Goal: Feedback & Contribution: Submit feedback/report problem

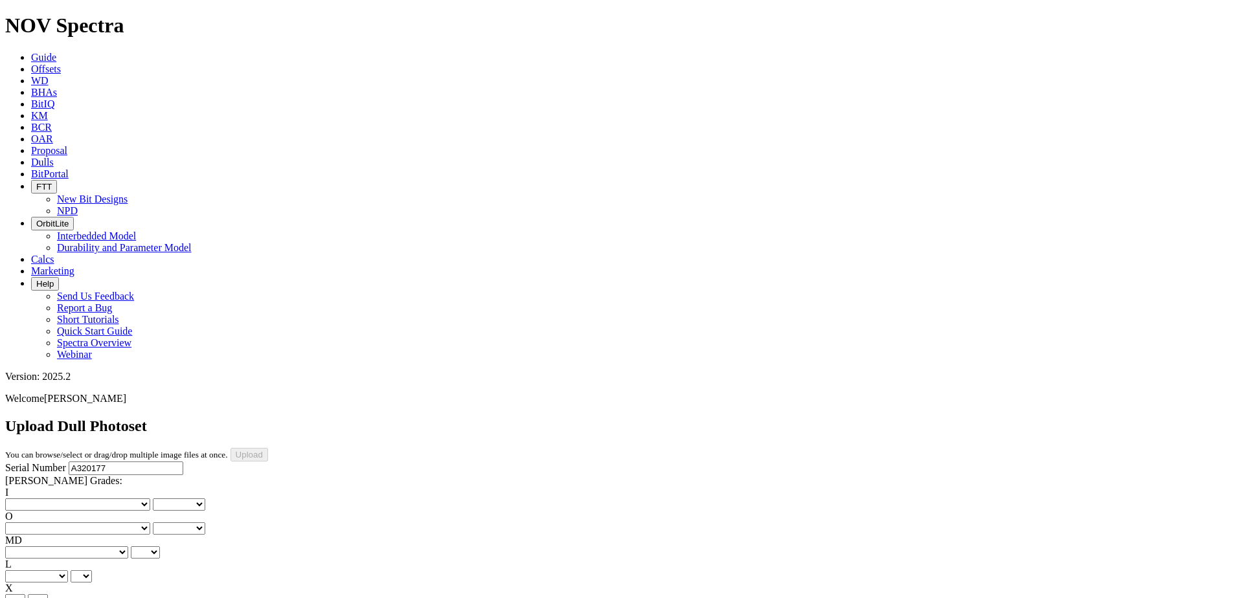
click at [36, 499] on select "No lost, worn or damaged cutters 0 1 2 3 4 5 6 7 8 No diamond table left on any…" at bounding box center [77, 505] width 145 height 12
select select "number:5"
click at [26, 499] on select "No lost, worn or damaged cutters 0 1 2 3 4 5 6 7 8 No diamond table left on any…" at bounding box center [77, 505] width 145 height 12
select select "number:5"
click at [138, 523] on select "No lost, worn or damaged cutters 0 1 2 3 4 5 6 7 8 No diamond table left on any…" at bounding box center [77, 529] width 145 height 12
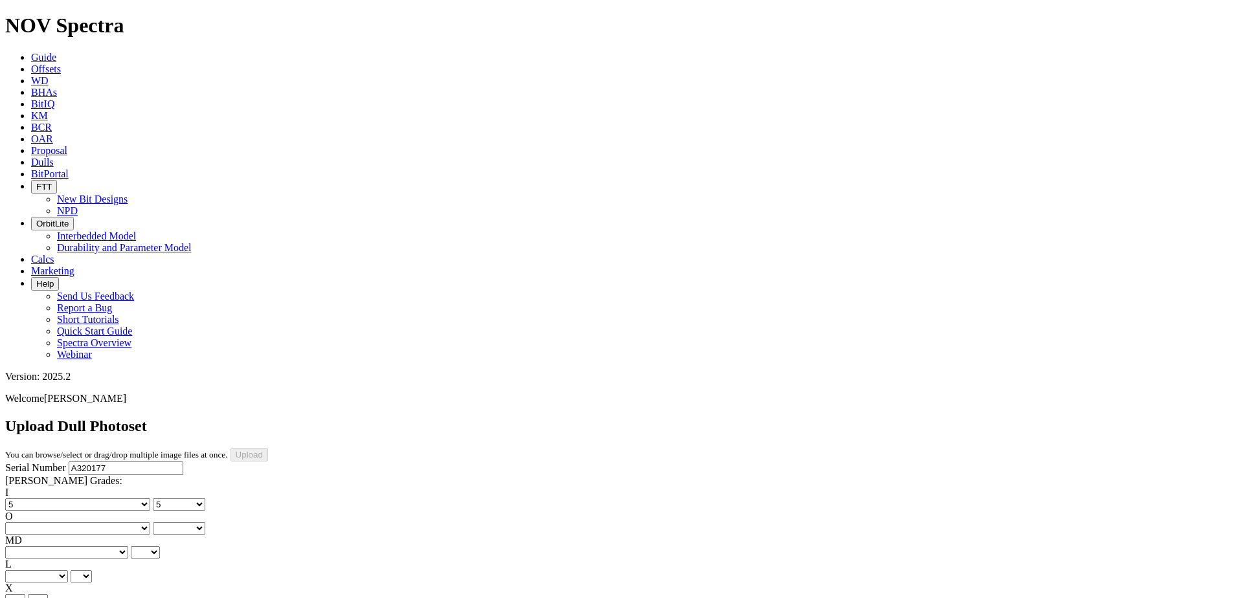
select select "number:3"
click at [92, 523] on select "No lost, worn or damaged cutters 0 1 2 3 4 5 6 7 8 No diamond table left on any…" at bounding box center [77, 529] width 145 height 12
select select "number:3"
click at [51, 547] on select "BF - Bond Failure BT - Broken Teeth/Cutters BU - Balled Up Bit CR - Cored CT - …" at bounding box center [66, 553] width 123 height 12
select select "string:RO"
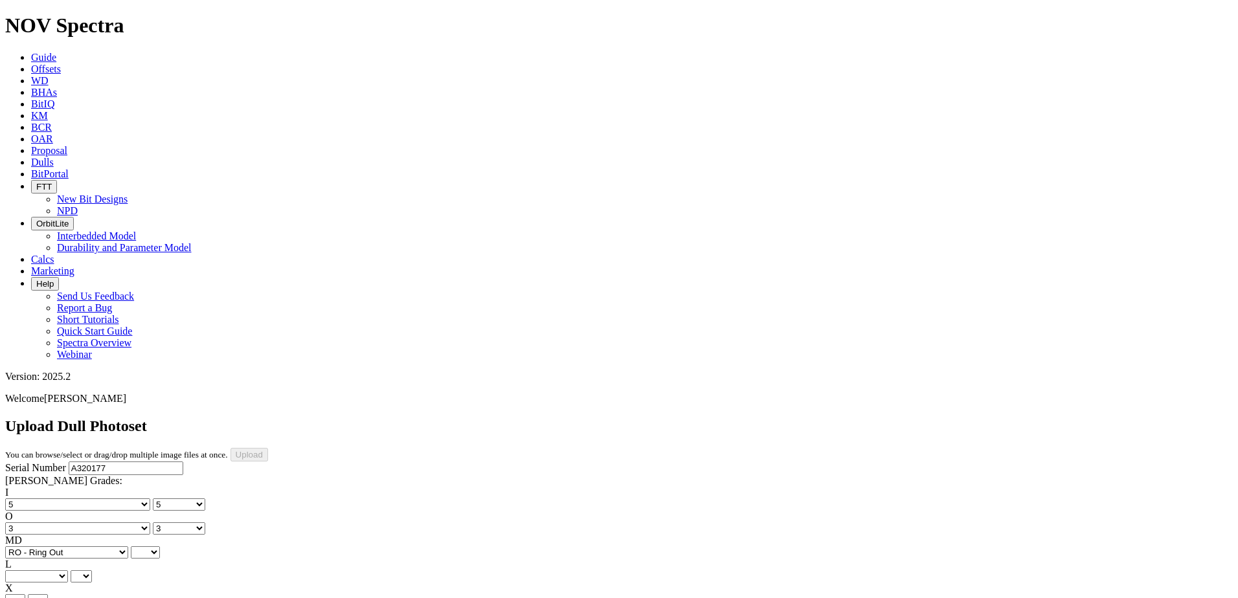
click at [26, 547] on select "BF - Bond Failure BT - Broken Teeth/Cutters BU - Balled Up Bit CR - Cored CT - …" at bounding box center [66, 553] width 123 height 12
select select "string:RO"
click at [68, 571] on select "A - All C - Cone G - Gauge N - Nose S - Shoulder T - Taper" at bounding box center [36, 577] width 63 height 12
select select "string:C"
click at [68, 571] on select "A - All C - Cone G - Gauge N - Nose S - Shoulder T - Taper" at bounding box center [36, 577] width 63 height 12
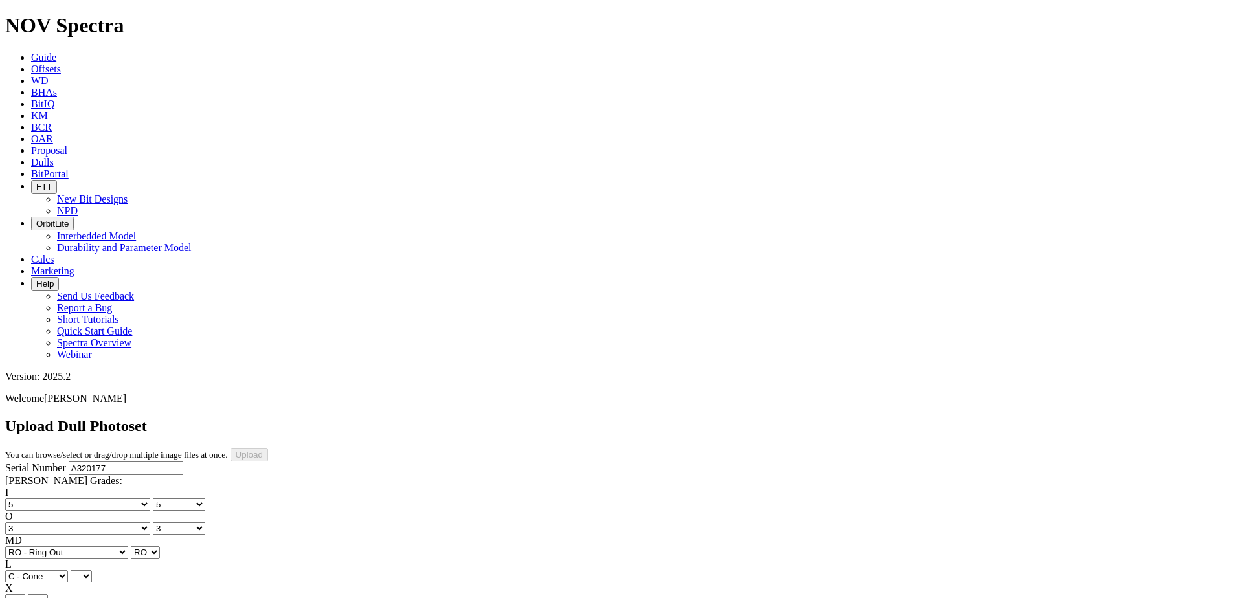
select select "string:C"
click at [25, 594] on select "X" at bounding box center [15, 600] width 20 height 12
select select "string:X"
click at [25, 594] on select "X" at bounding box center [15, 600] width 20 height 12
select select "string:X"
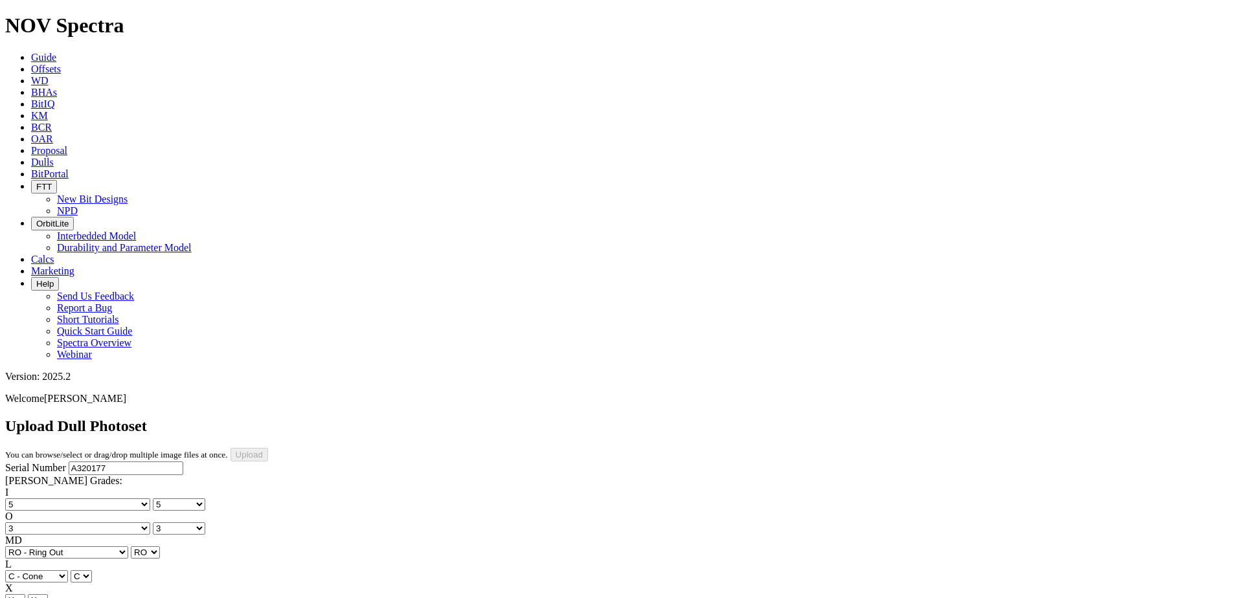
select select "string:I"
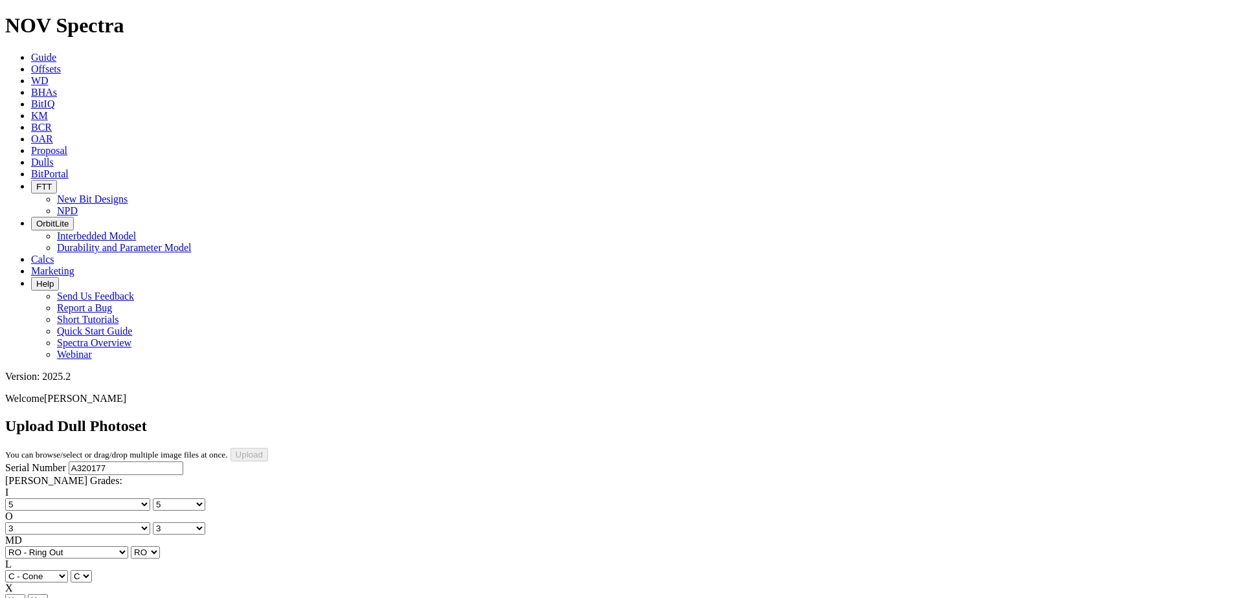
select select "string:CT"
select select "string:_"
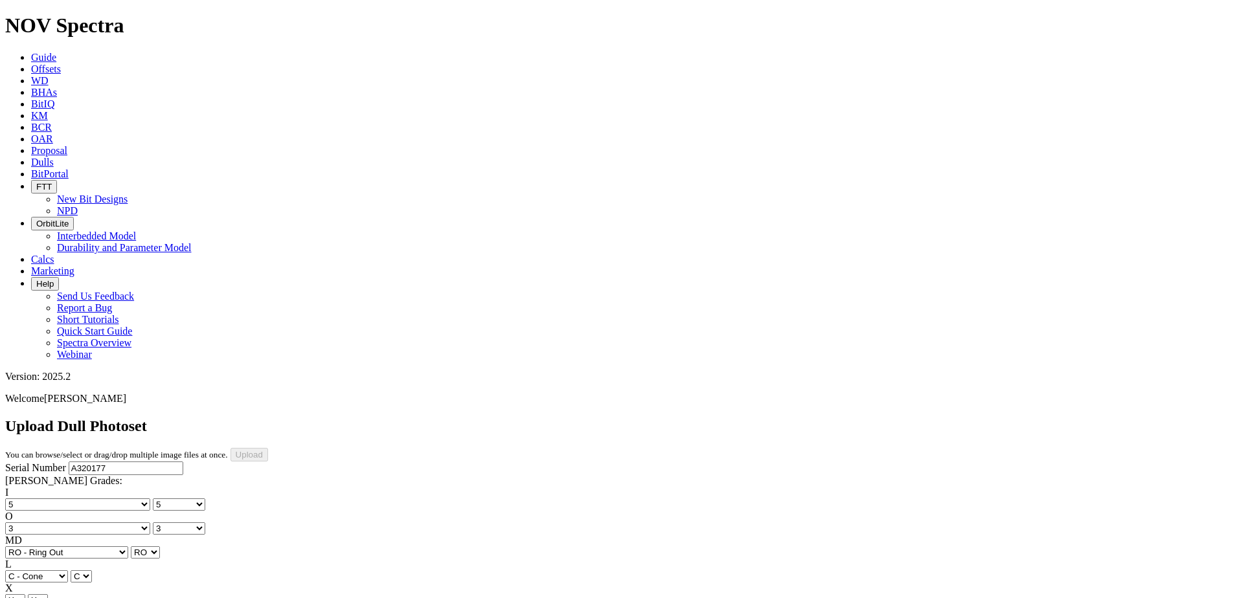
select select "string:_"
type input "8/18/25"
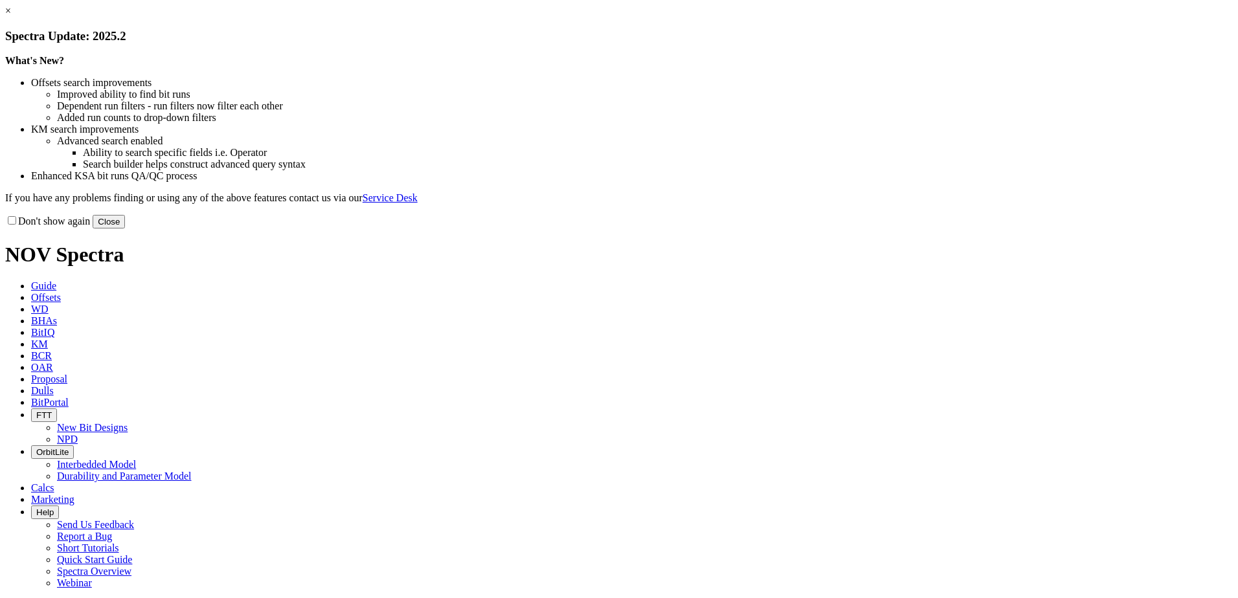
click at [125, 229] on button "Close" at bounding box center [109, 222] width 32 height 14
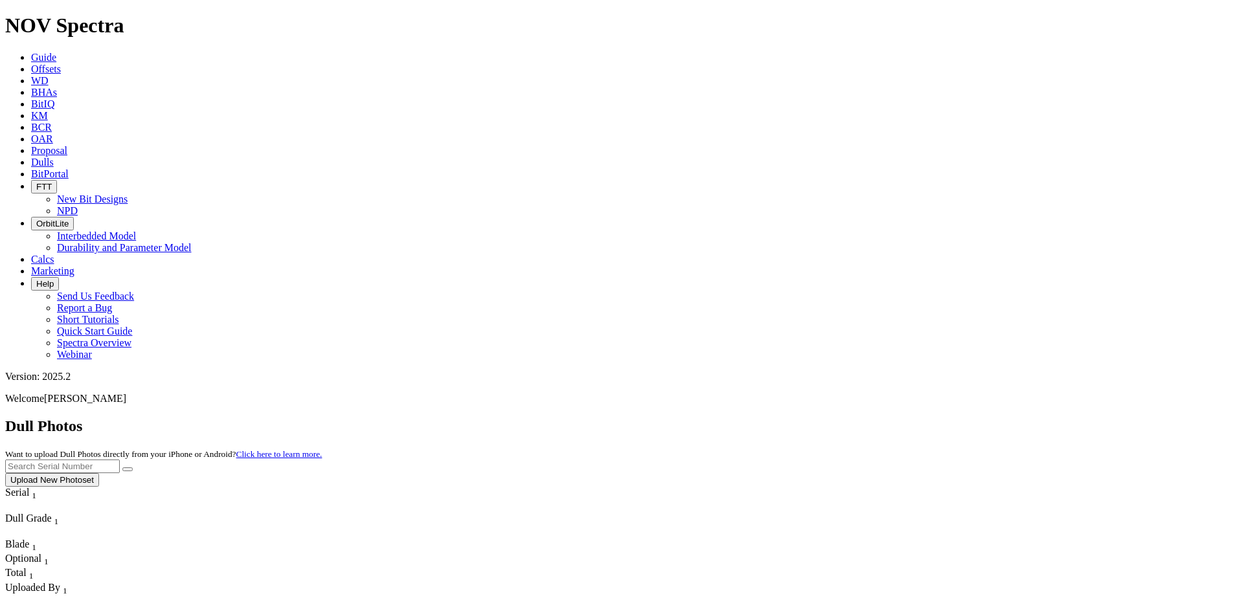
click at [61, 63] on span "Offsets" at bounding box center [46, 68] width 30 height 11
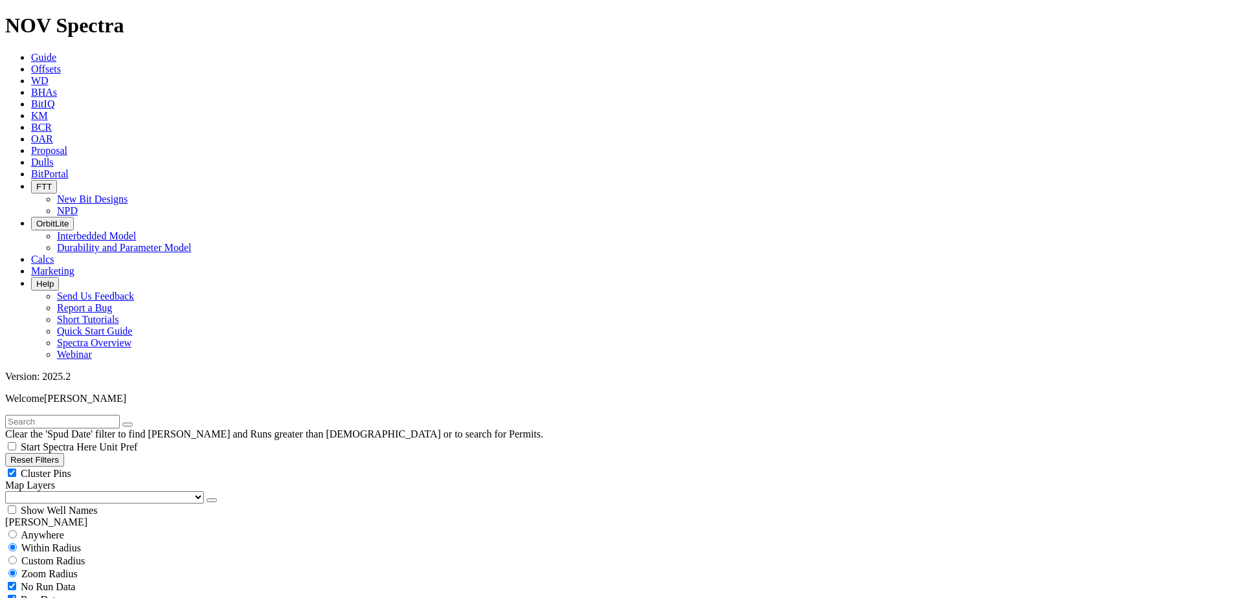
click at [120, 415] on input "text" at bounding box center [62, 422] width 115 height 14
paste input "A320177"
type input "A320177"
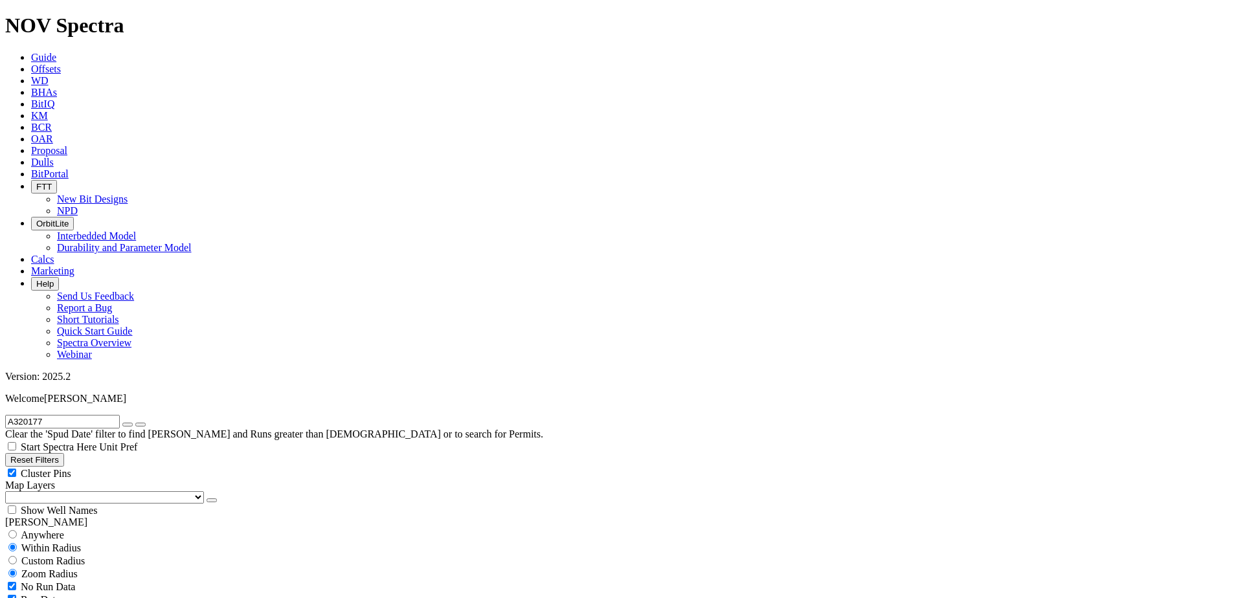
click at [79, 492] on select "US Counties Alberta, CA Townships British Columbia, CA Townships British Columb…" at bounding box center [104, 498] width 199 height 12
click at [10, 492] on select "US Counties Alberta, CA Townships British Columbia, CA Townships British Columb…" at bounding box center [104, 498] width 199 height 12
click at [53, 556] on span "Custom Radius" at bounding box center [52, 561] width 63 height 11
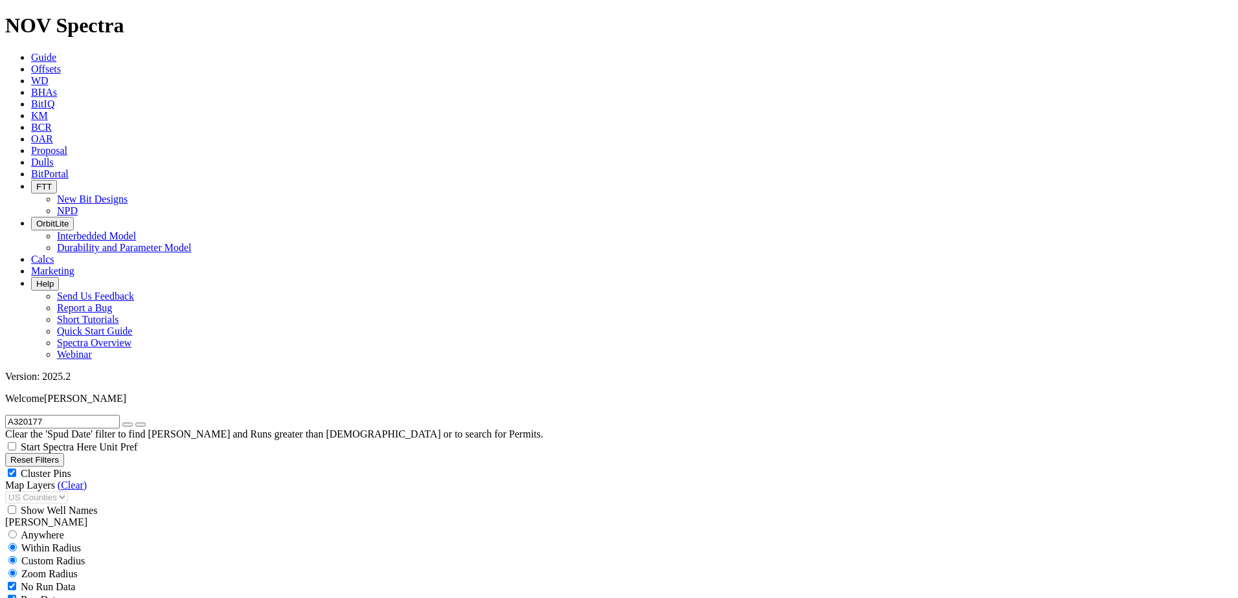
radio input "true"
radio input "false"
click at [98, 580] on input "number" at bounding box center [62, 587] width 115 height 14
type input "5"
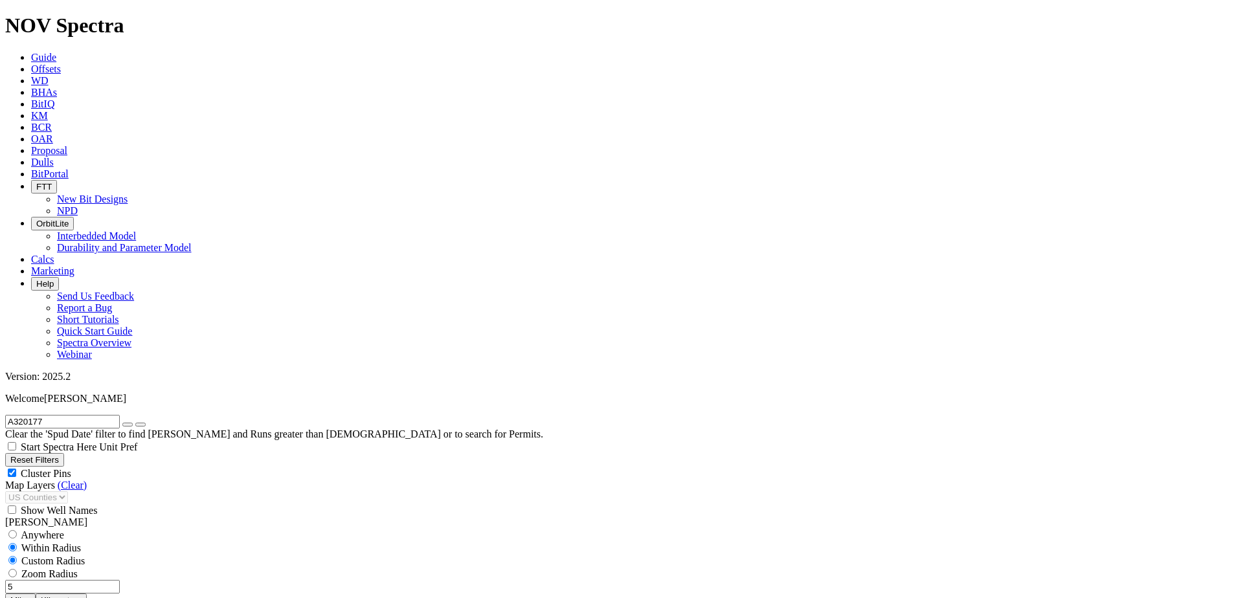
click at [36, 594] on button "Miles" at bounding box center [20, 601] width 30 height 14
click at [128, 425] on icon "button" at bounding box center [128, 425] width 0 height 0
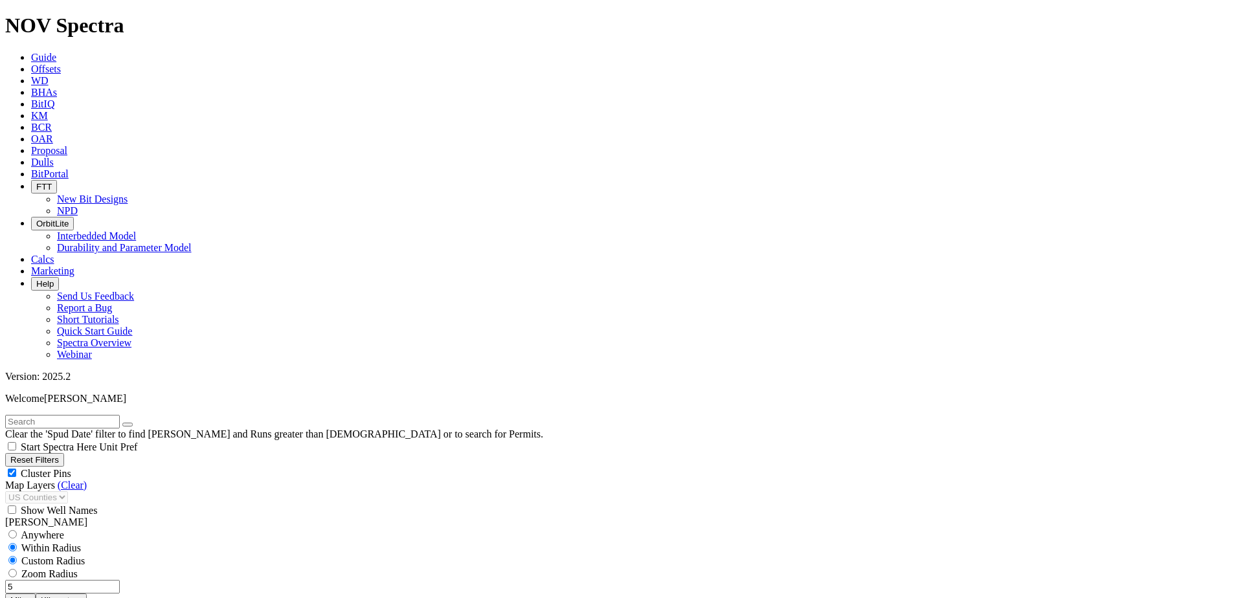
select select "6.125"
checkbox input "false"
select select "? number:6.125 ?"
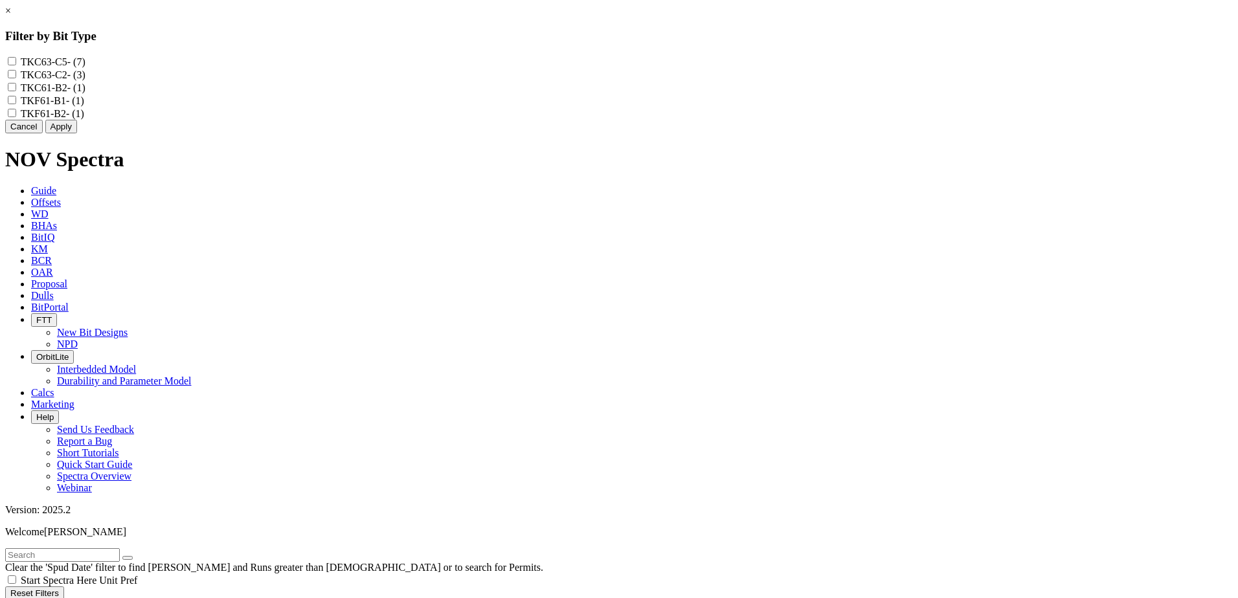
click at [16, 62] on input "TKC63-C5 - (7)" at bounding box center [12, 61] width 8 height 8
checkbox input "true"
click at [16, 76] on input "TKC63-C2 - (3)" at bounding box center [12, 74] width 8 height 8
checkbox input "true"
click at [77, 133] on button "Apply" at bounding box center [61, 127] width 32 height 14
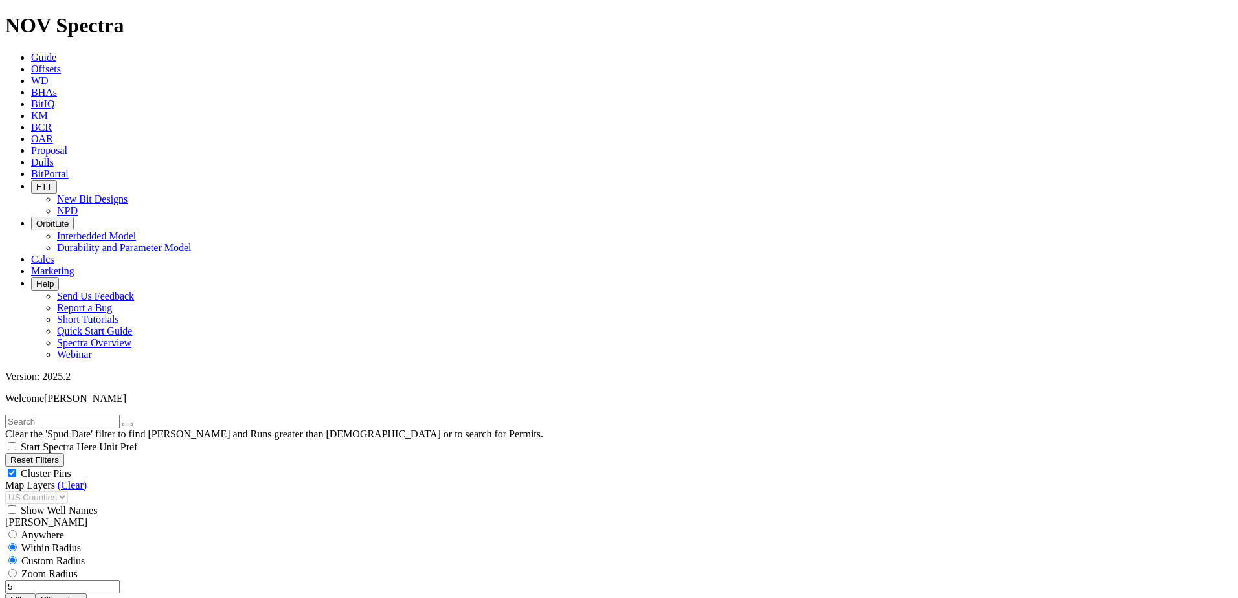
scroll to position [259, 0]
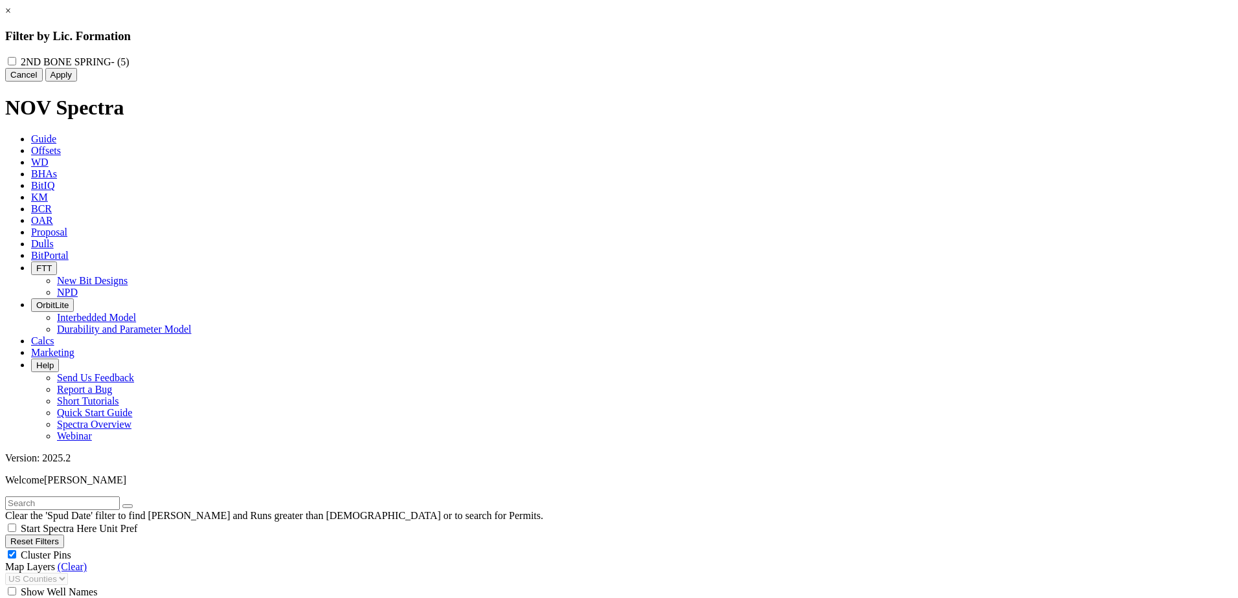
click at [16, 63] on SPRING "2ND BONE SPRING - (5)" at bounding box center [12, 61] width 8 height 8
checkbox SPRING "true"
click at [77, 82] on button "Apply" at bounding box center [61, 75] width 32 height 14
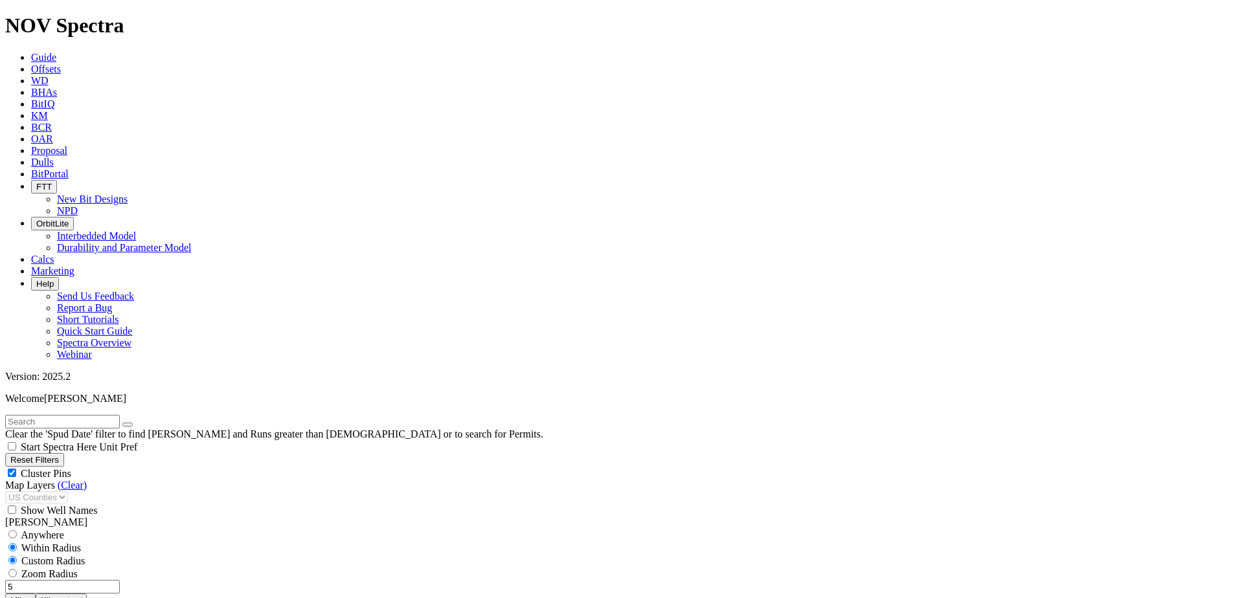
scroll to position [777, 0]
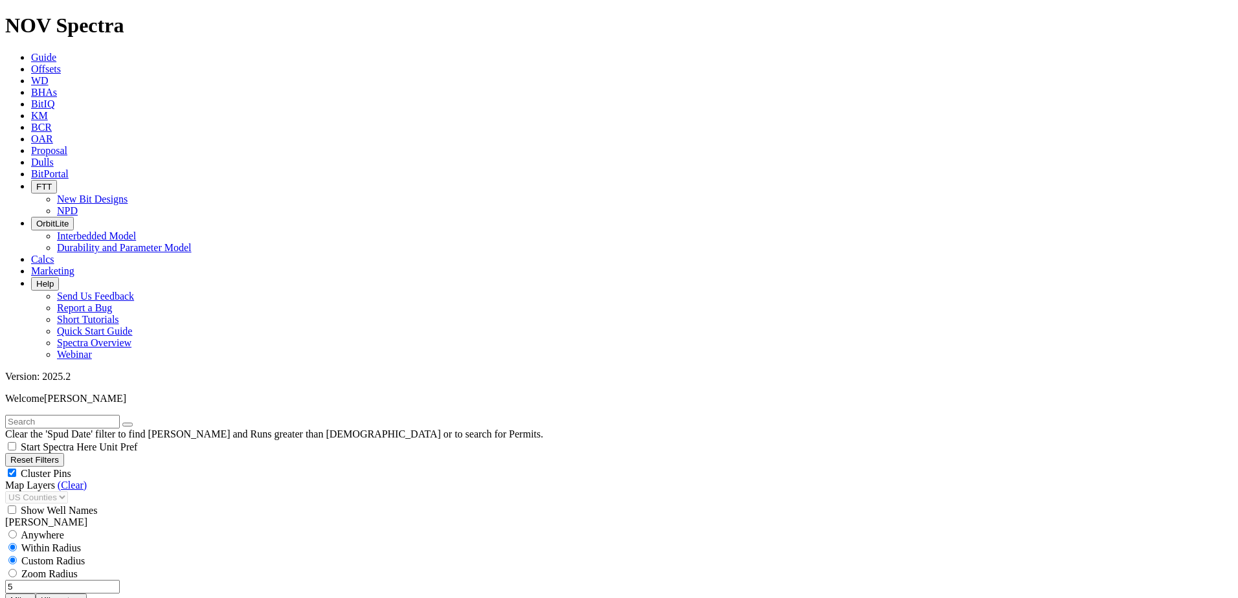
type input "10000"
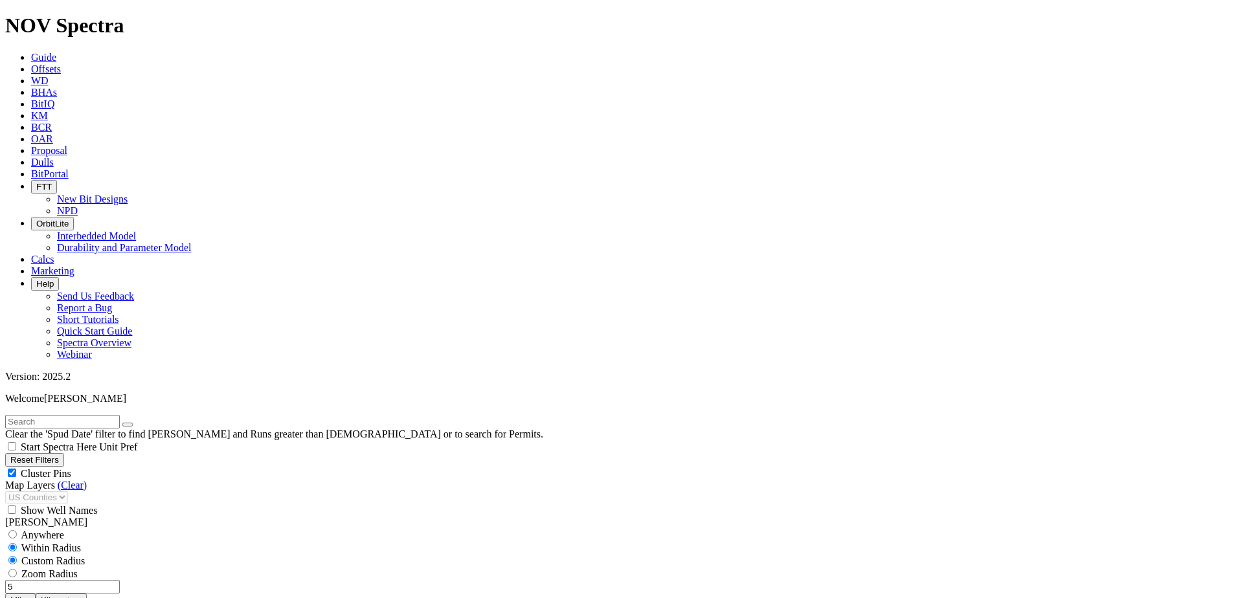
scroll to position [311, 0]
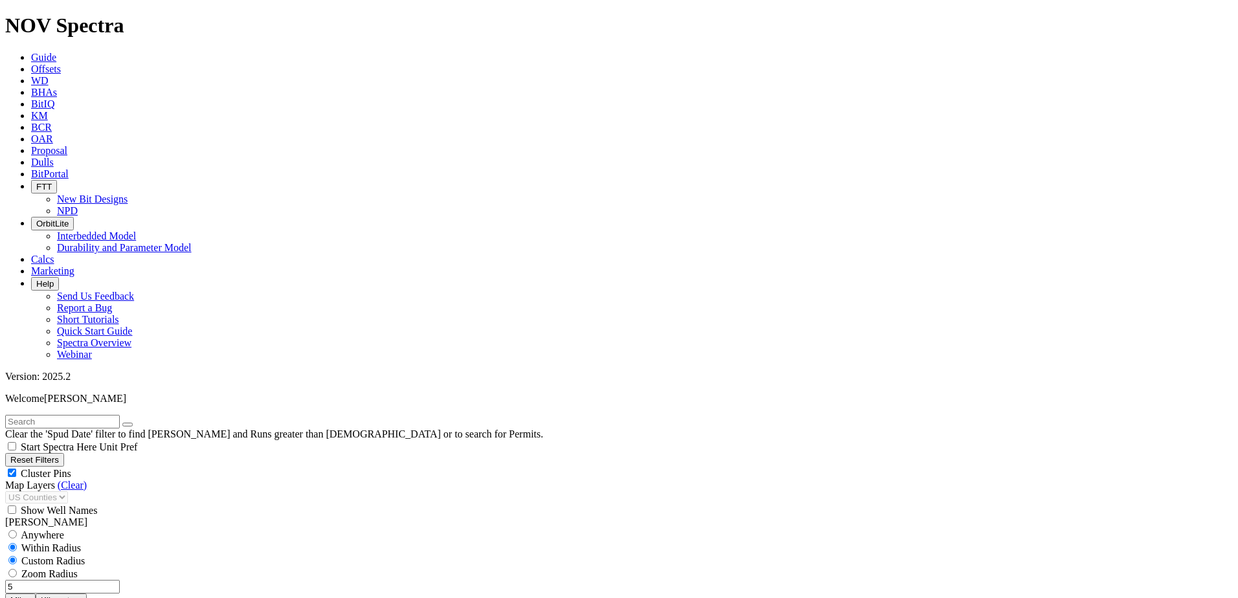
type input "1500"
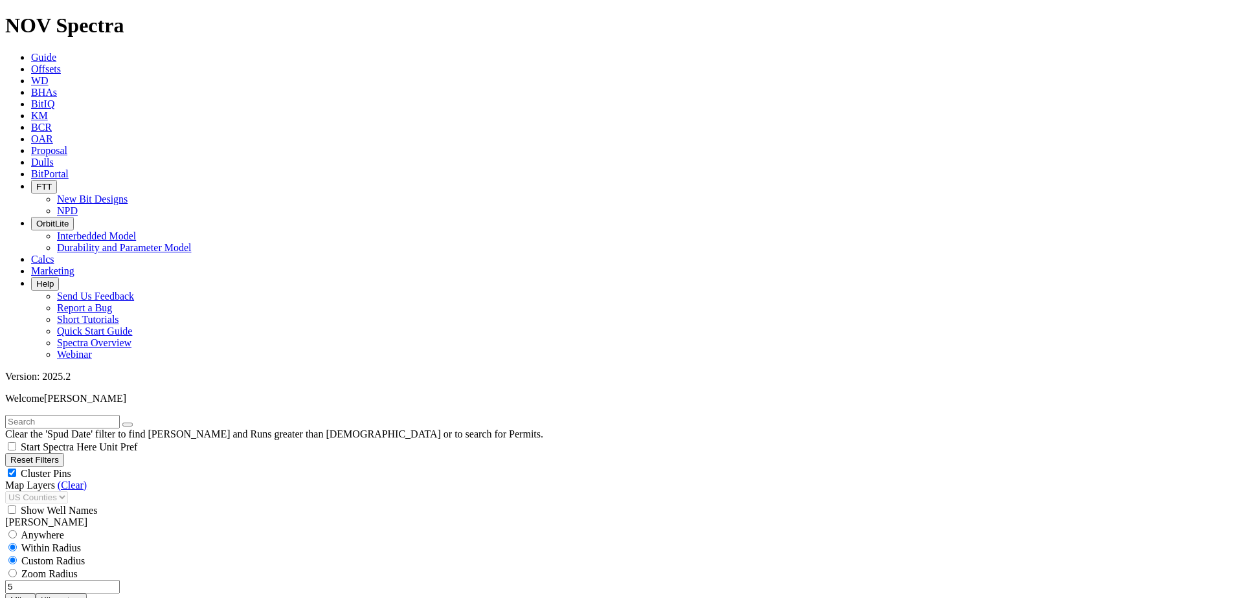
scroll to position [119, 0]
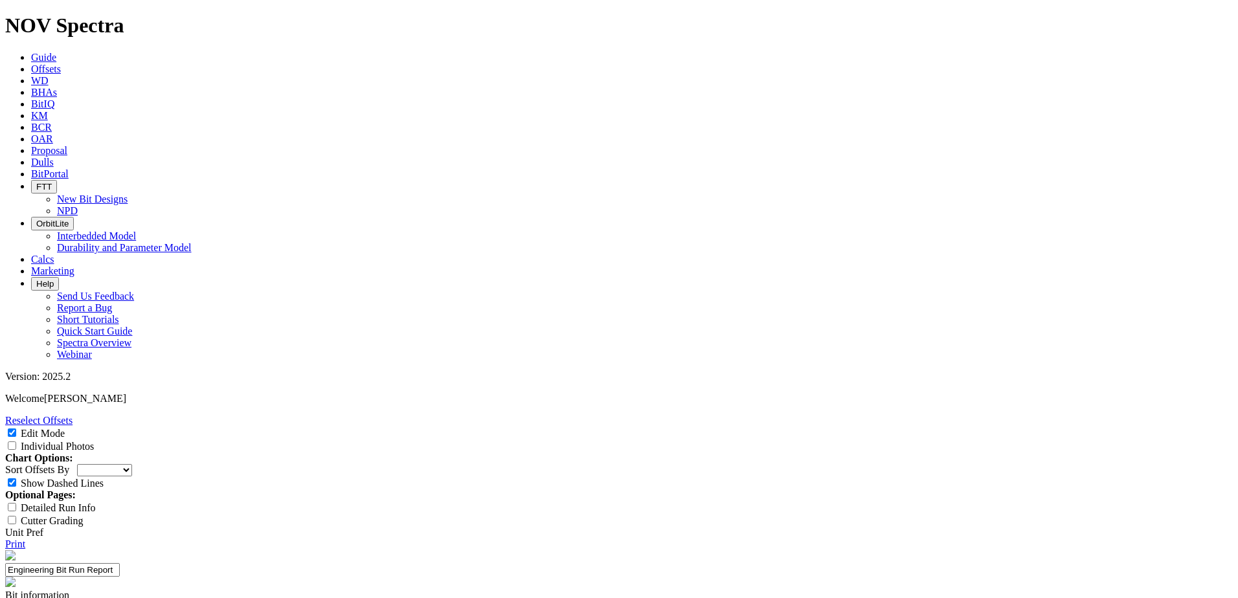
select select "Cutter"
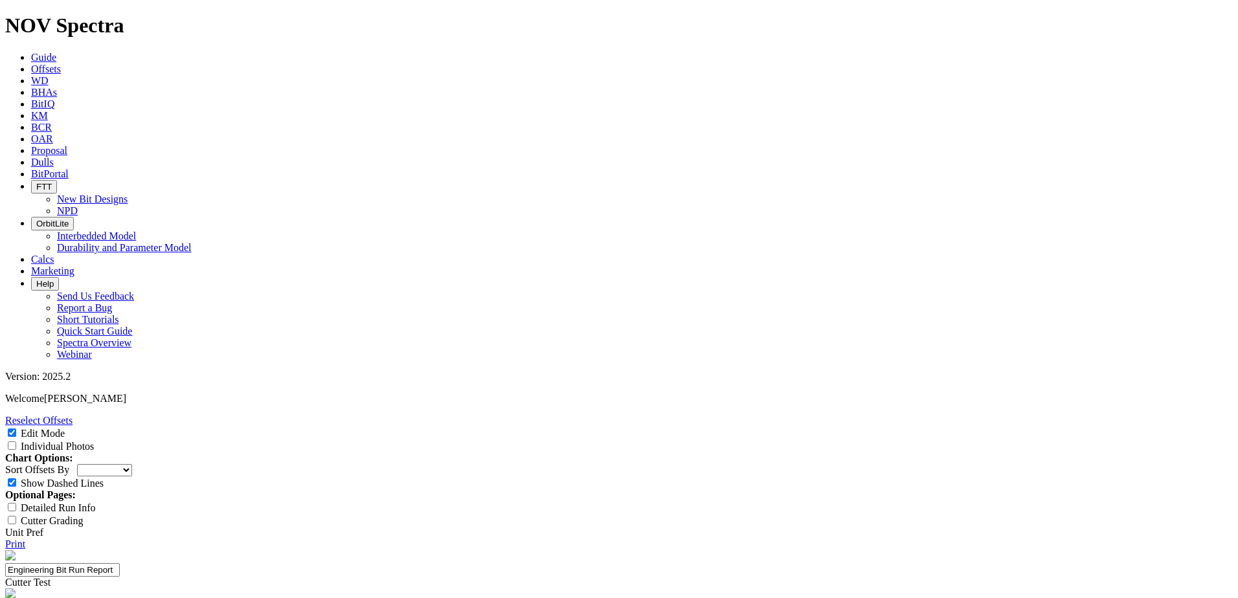
copy div "A320177"
type input "ET195"
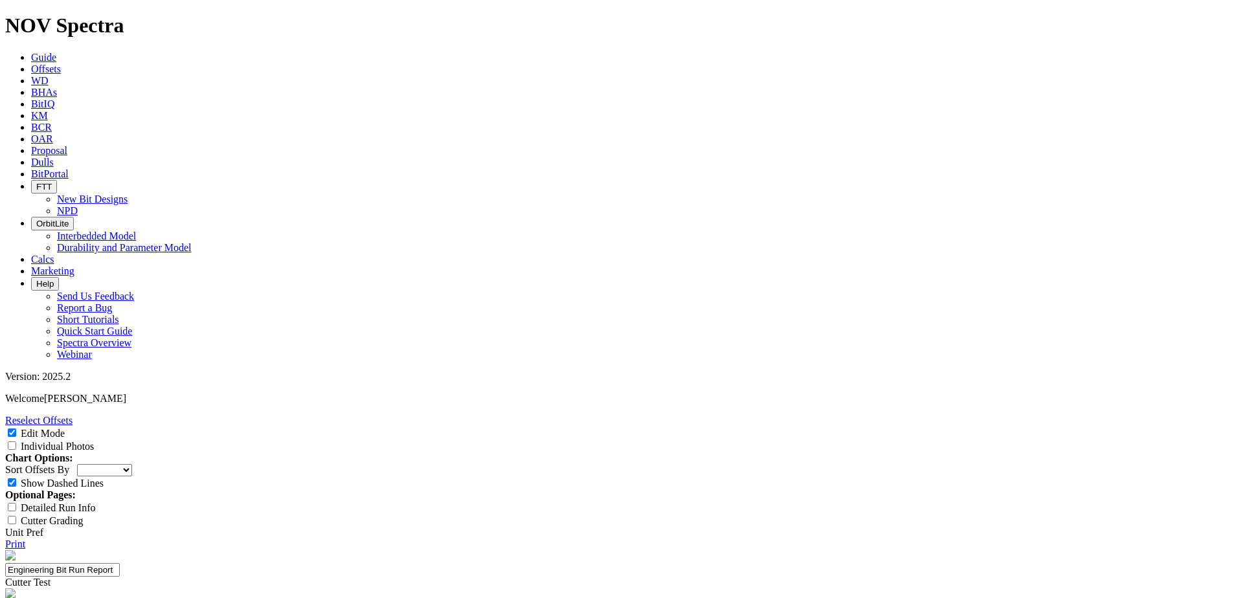
paste textarea "Testing ET195+ M 3D IP T2 AB cutter from USS at cone of 6.125" TKC63-C5 (PN 192…"
type textarea "Testing ET195+ M 3D IP T2 AB cutter from USS at cone of 6.125" TKC63-C5 (PN 192…"
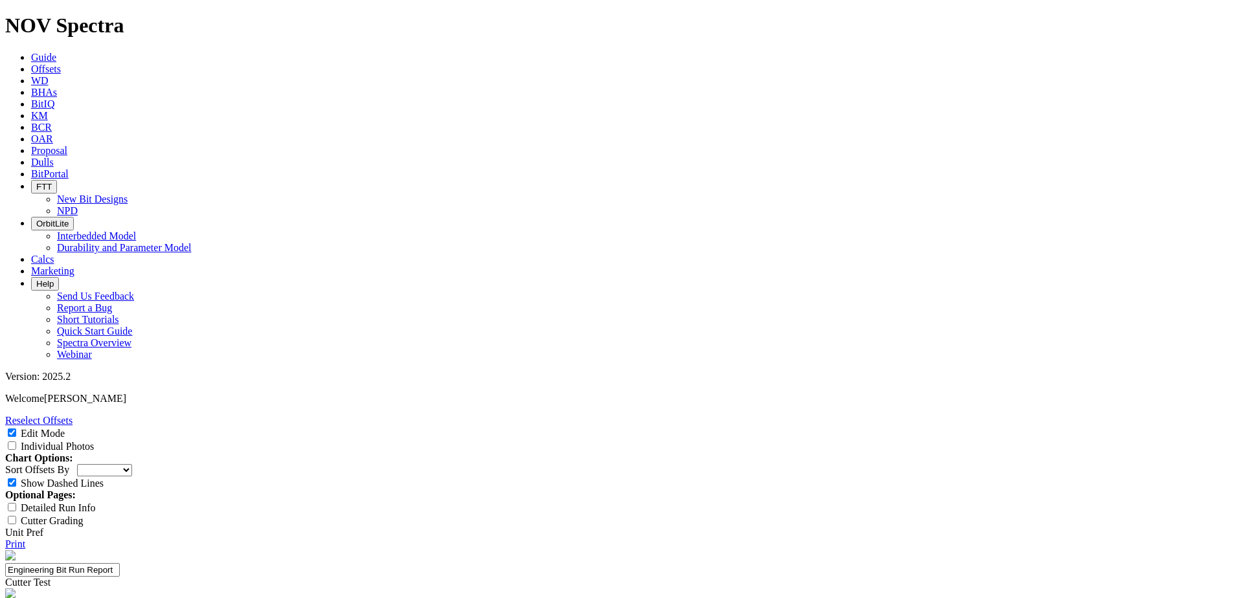
type textarea "t"
type textarea "e"
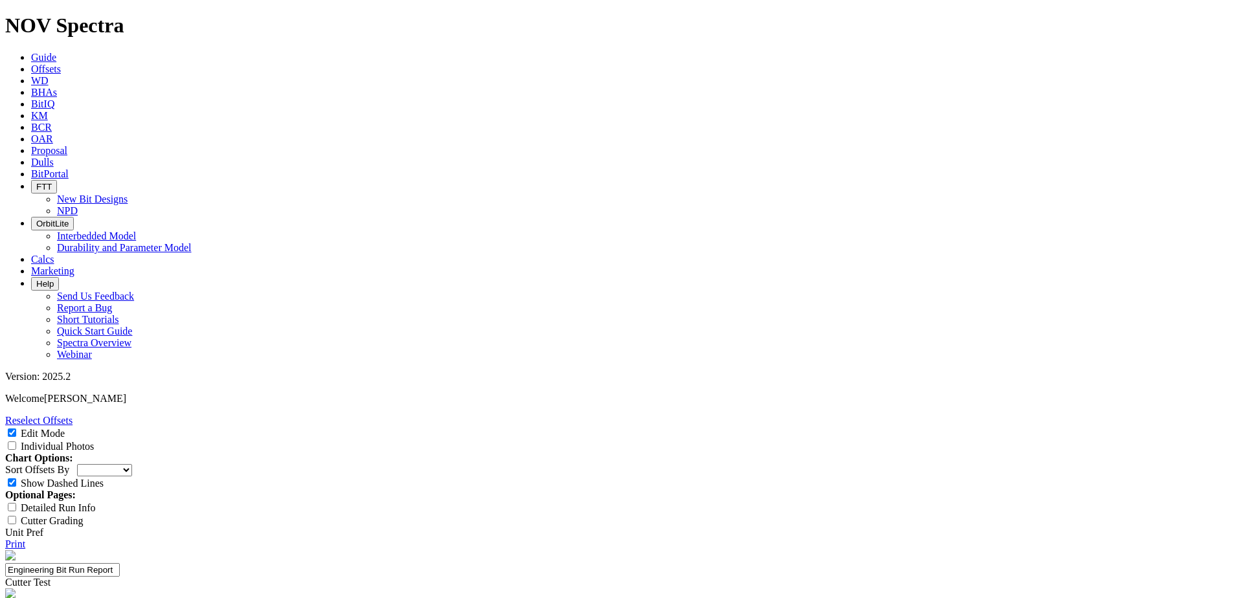
copy div "A320177"
drag, startPoint x: 824, startPoint y: 526, endPoint x: 708, endPoint y: 525, distance: 116.6
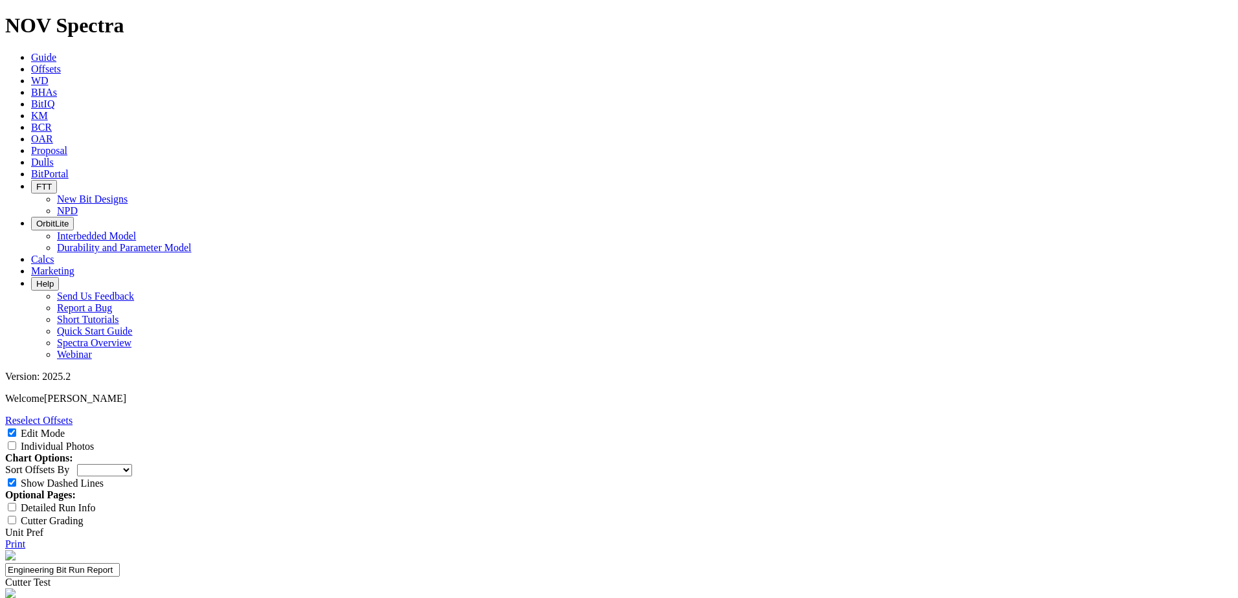
paste textarea "central Lea county with Mewbourne."
drag, startPoint x: 736, startPoint y: 558, endPoint x: 619, endPoint y: 523, distance: 122.5
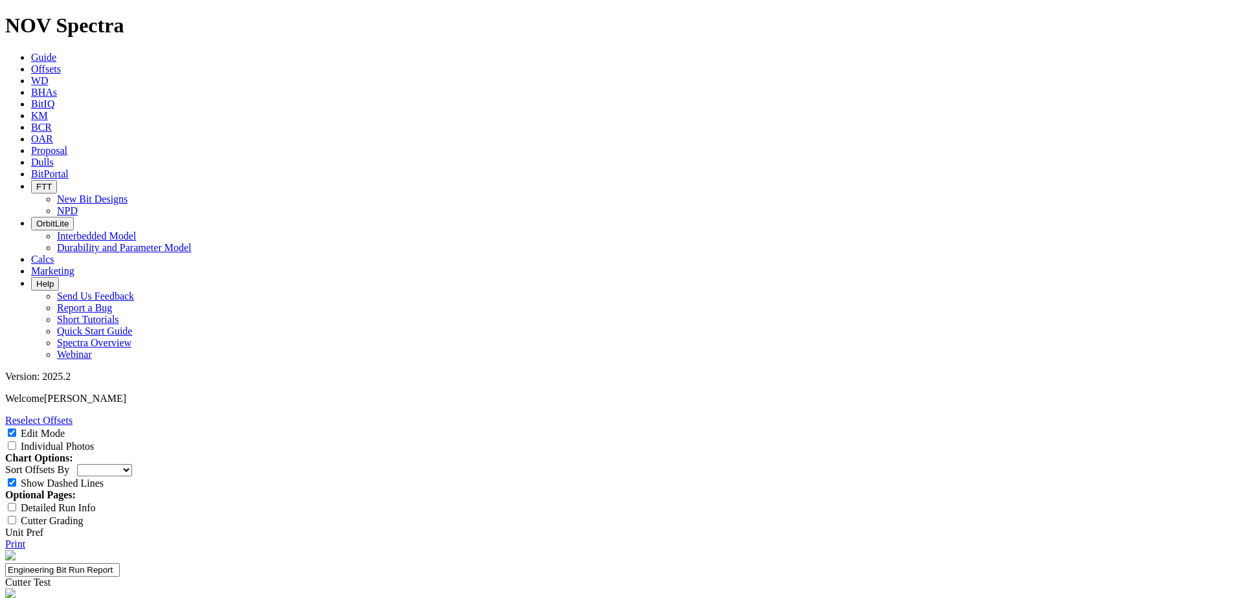
drag, startPoint x: 749, startPoint y: 358, endPoint x: 557, endPoint y: 332, distance: 193.5
paste textarea "Central Lea County run with Mewbourne, targeting the 2nd Bone Spring. Interval …"
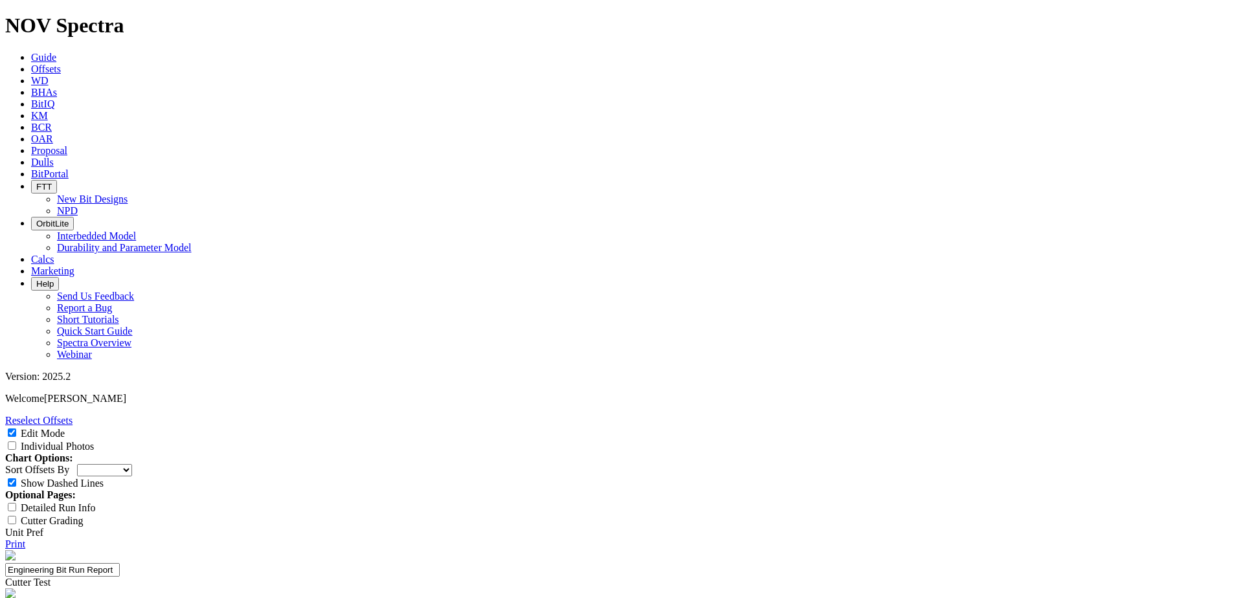
type textarea "Central Lea County run with [PERSON_NAME], targeting the 2nd Bone Spring. Inter…"
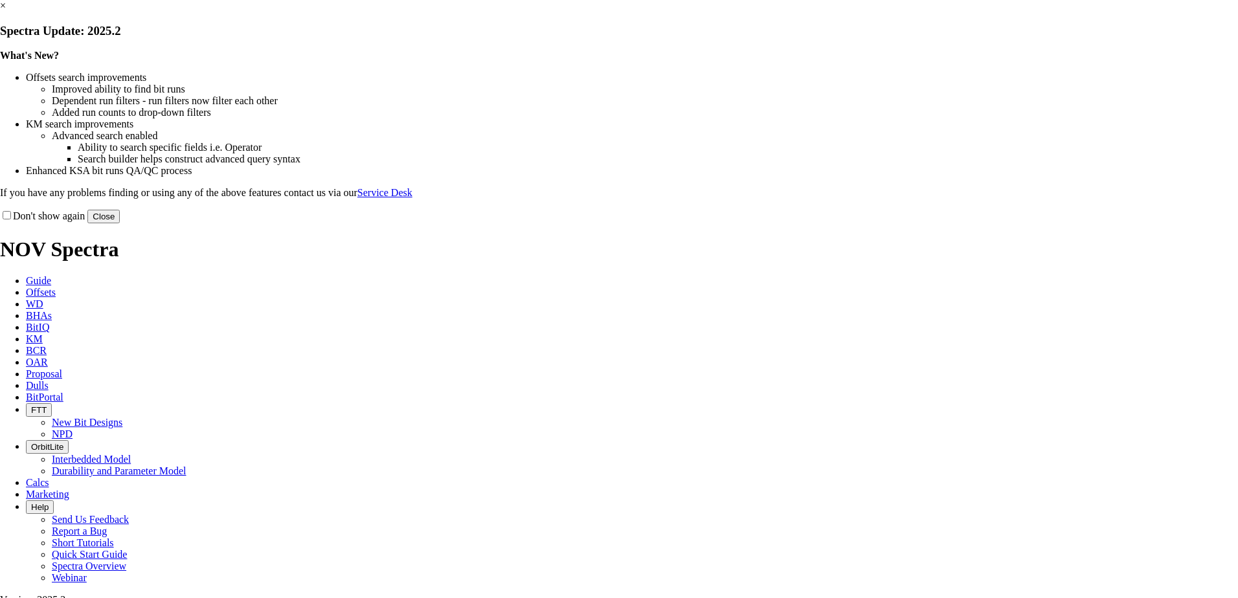
click at [120, 223] on button "Close" at bounding box center [103, 217] width 32 height 14
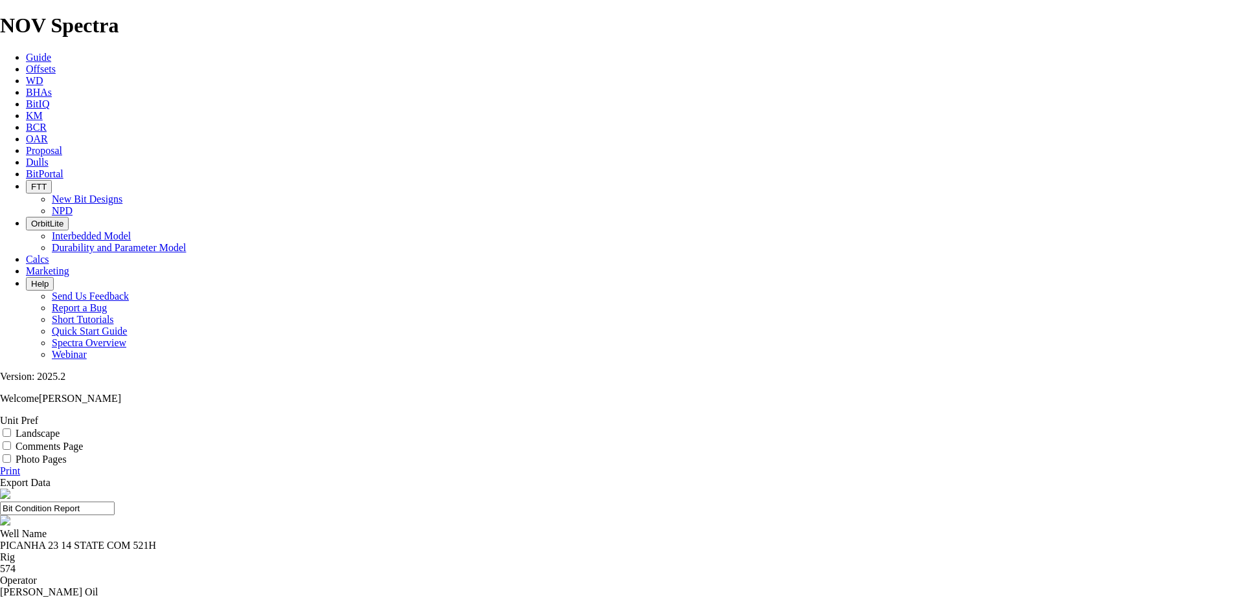
click at [56, 63] on link "Offsets" at bounding box center [41, 68] width 30 height 11
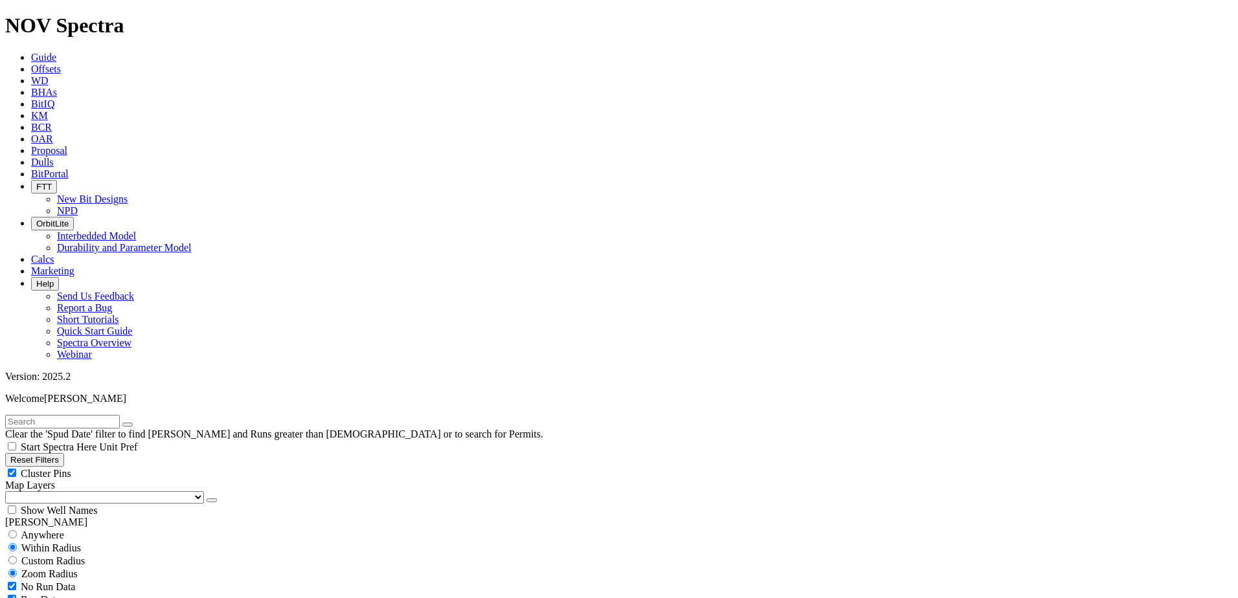
click at [120, 415] on input "text" at bounding box center [62, 422] width 115 height 14
paste input "A320177"
type input "A320177"
click at [81, 492] on select "US Counties Alberta, CA Townships British Columbia, CA Townships British Columb…" at bounding box center [104, 498] width 199 height 12
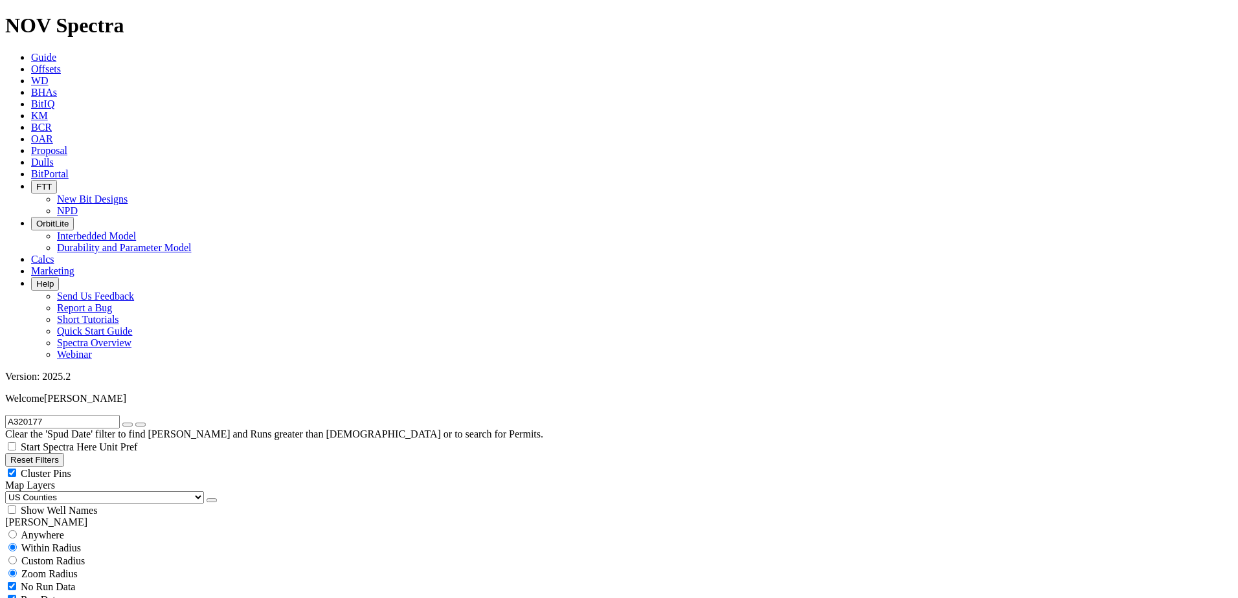
click at [10, 492] on select "US Counties Alberta, CA Townships British Columbia, CA Townships British Columb…" at bounding box center [104, 498] width 199 height 12
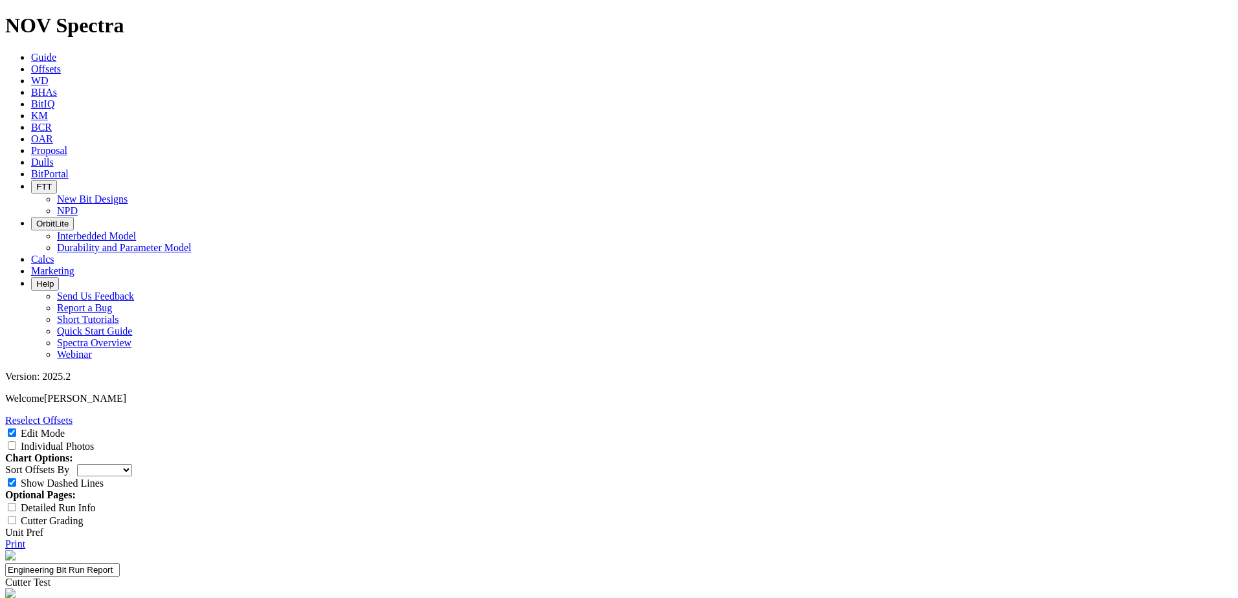
select select "Cutter"
select select "number:5"
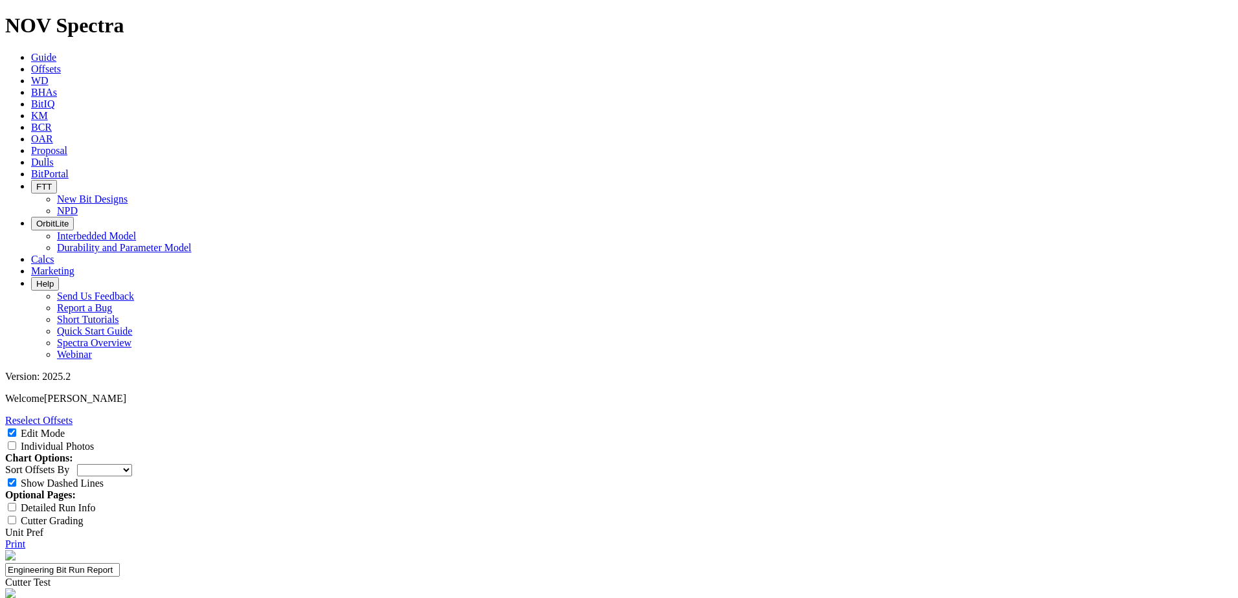
select select "number:5"
select select "number:3"
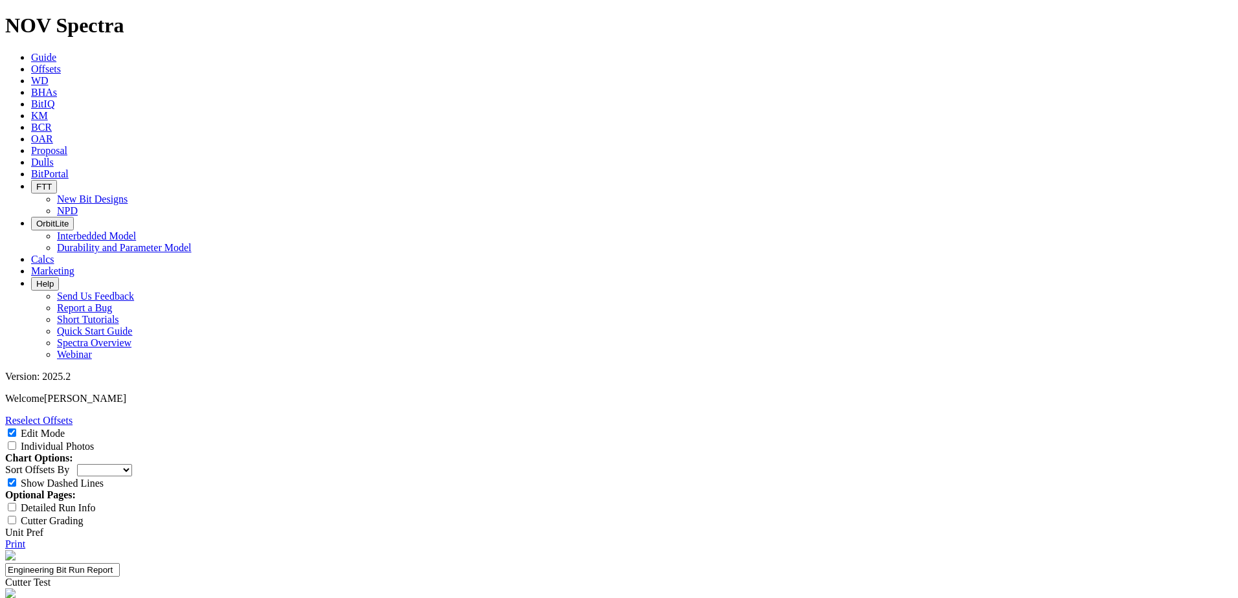
select select "number:3"
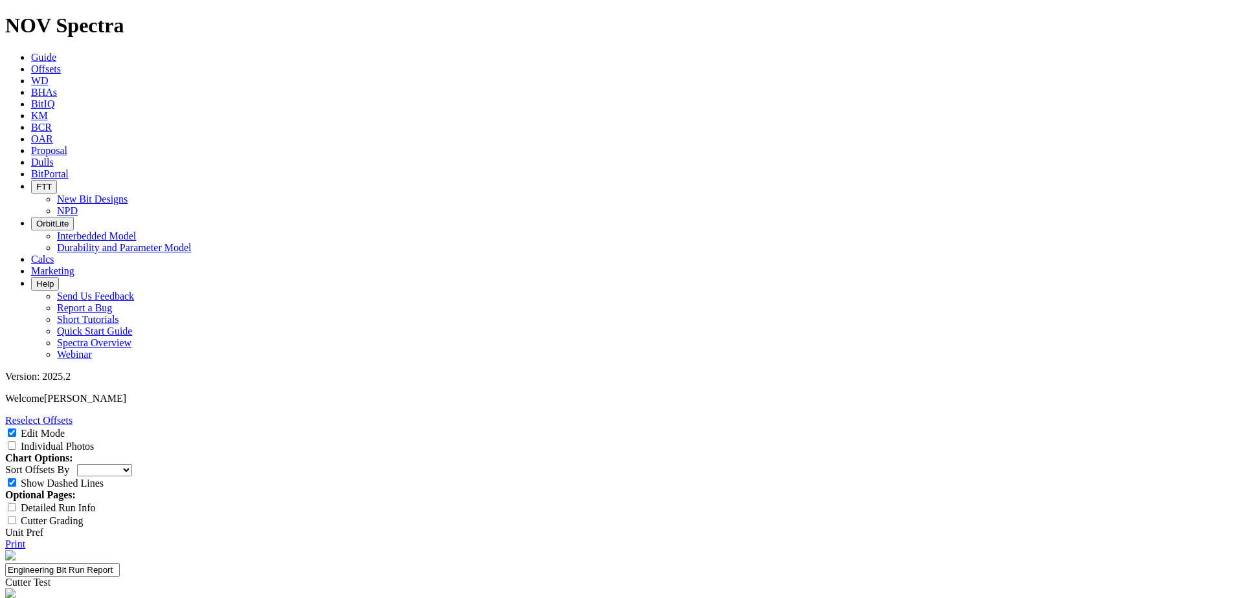
scroll to position [194, 0]
drag, startPoint x: 705, startPoint y: 467, endPoint x: 600, endPoint y: 426, distance: 112.6
drag, startPoint x: 689, startPoint y: 464, endPoint x: 587, endPoint y: 442, distance: 104.0
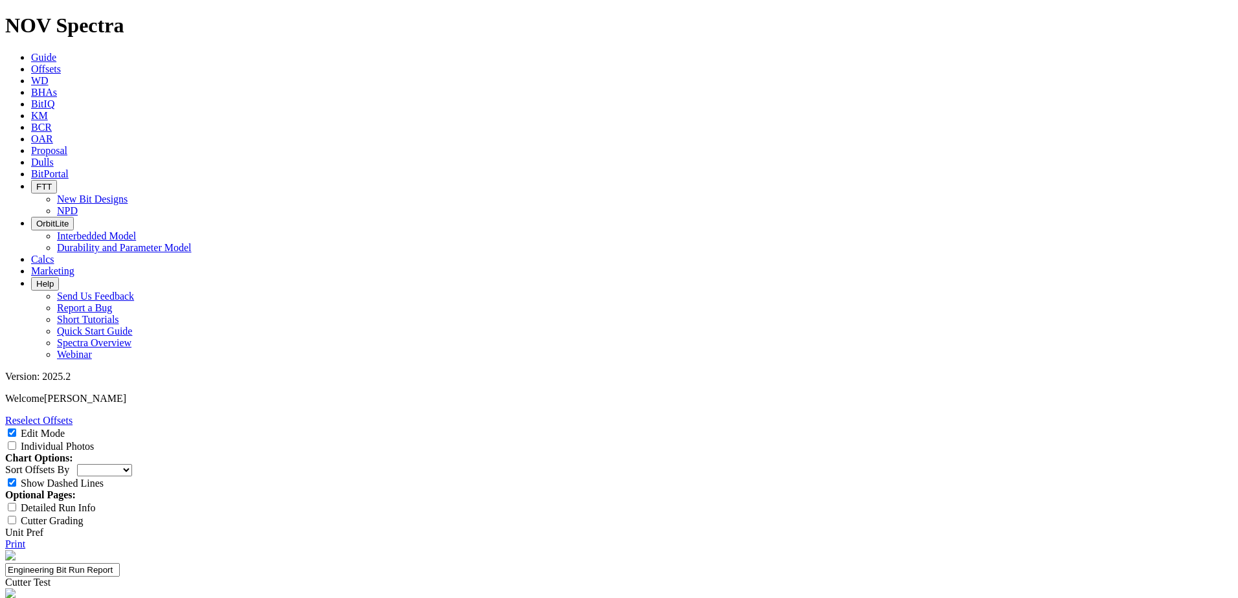
paste textarea "observed in the cone, likely from high unbalance and overload on the cutters. N…"
type textarea "RO observed in the cone, likely from high unbalance and overload on the cutters…"
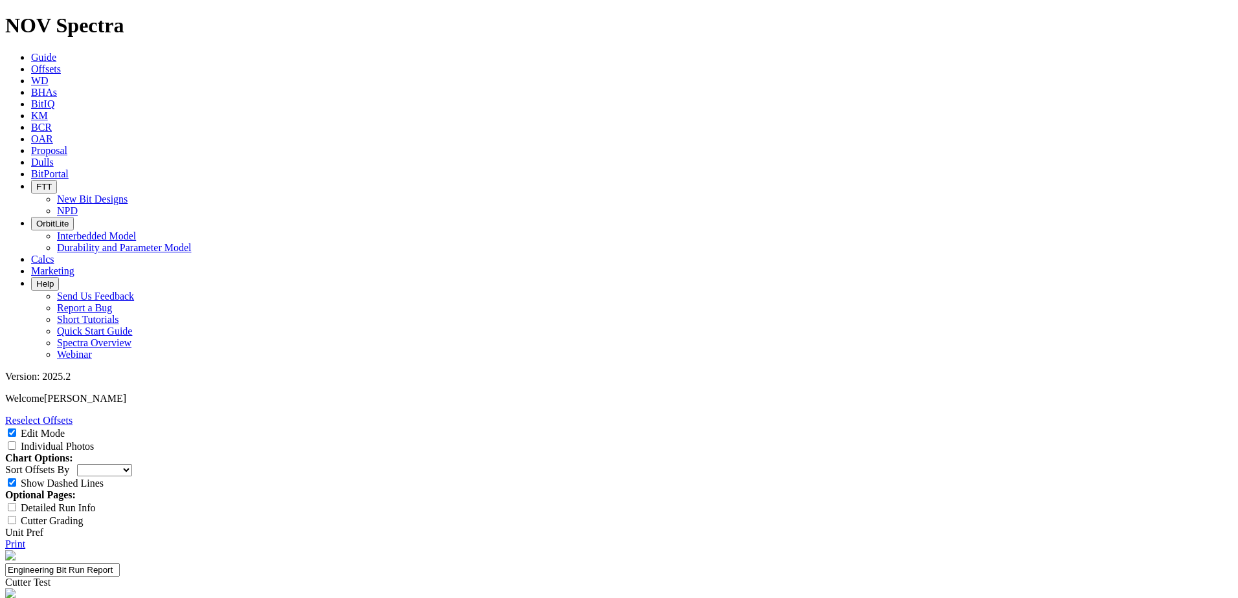
drag, startPoint x: 700, startPoint y: 466, endPoint x: 591, endPoint y: 441, distance: 112.3
drag, startPoint x: 755, startPoint y: 354, endPoint x: 569, endPoint y: 315, distance: 189.7
